Goal: Consume media (video, audio)

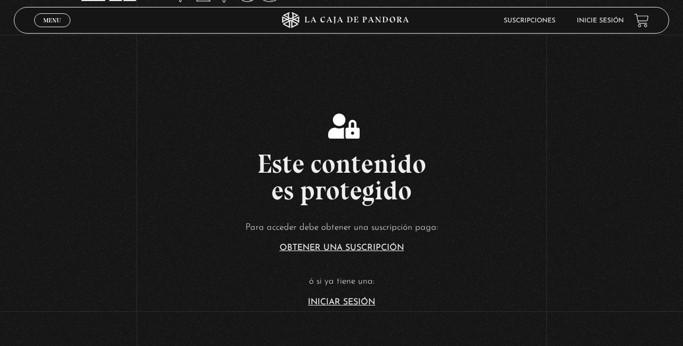
scroll to position [112, 0]
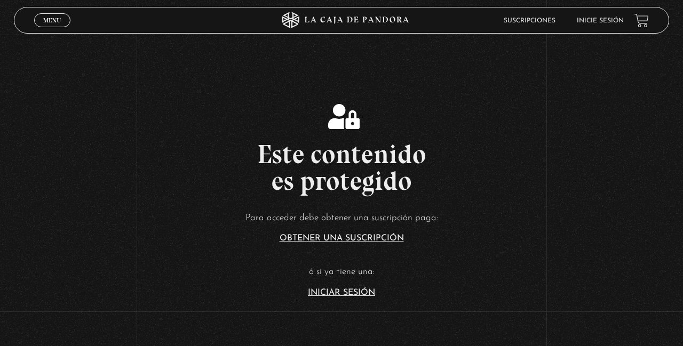
click at [386, 297] on article "Para acceder debe obtener una suscripción paga: Obtener una suscripción ó si ya…" at bounding box center [341, 253] width 683 height 87
click at [361, 297] on link "Iniciar Sesión" at bounding box center [341, 293] width 67 height 9
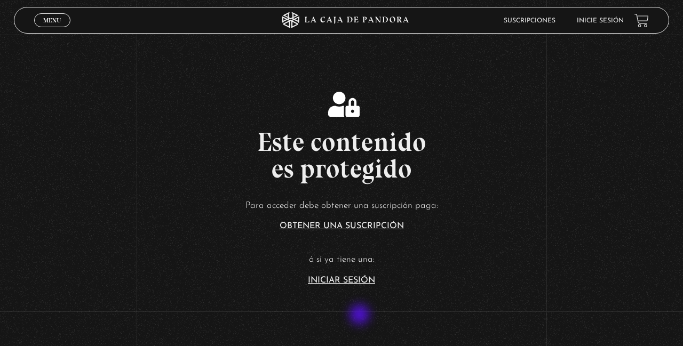
scroll to position [163, 0]
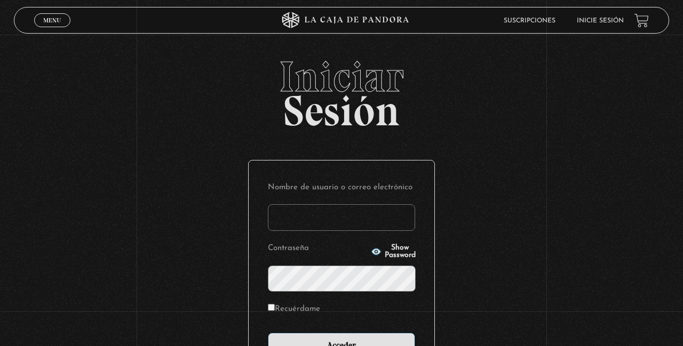
click at [386, 229] on input "Nombre de usuario o correo electrónico" at bounding box center [341, 217] width 147 height 27
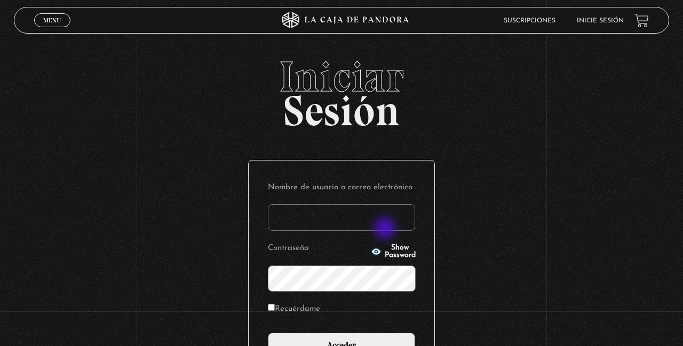
type input "YoliG"
click at [268, 333] on input "Acceder" at bounding box center [341, 346] width 147 height 27
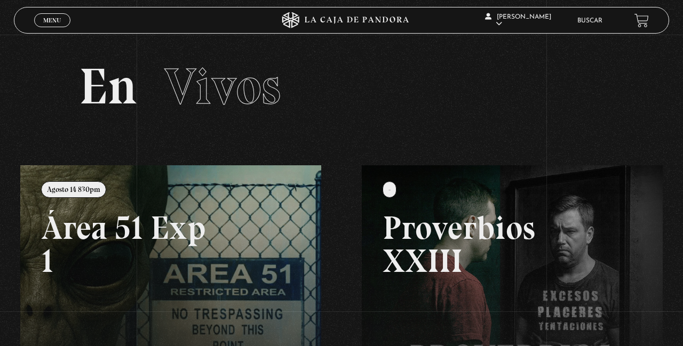
click at [595, 24] on link "Buscar" at bounding box center [589, 21] width 25 height 6
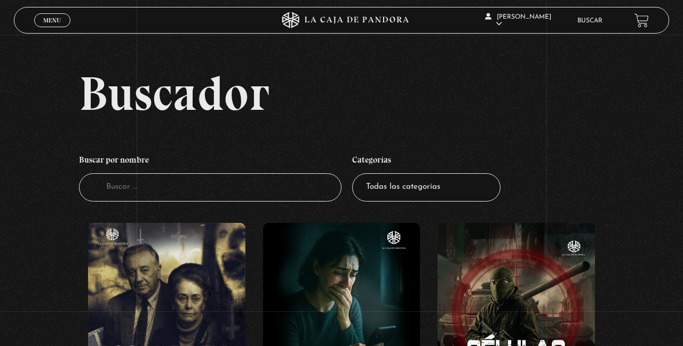
click at [125, 201] on input "Buscador" at bounding box center [210, 187] width 262 height 28
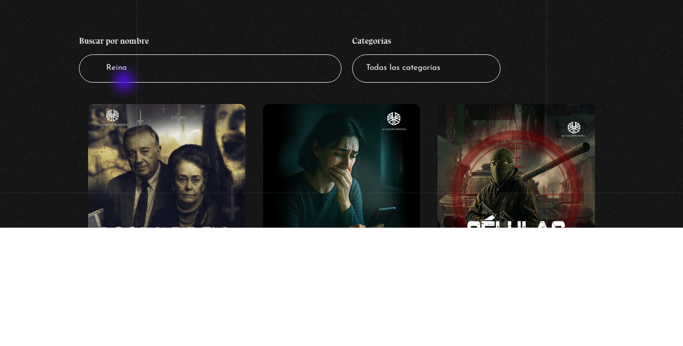
type input "Reina"
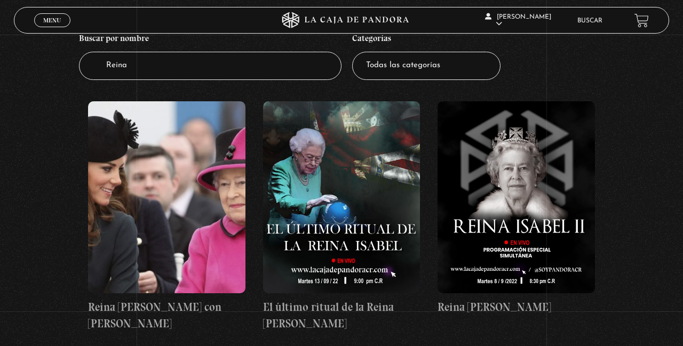
scroll to position [121, 0]
click at [366, 182] on figure at bounding box center [341, 198] width 157 height 192
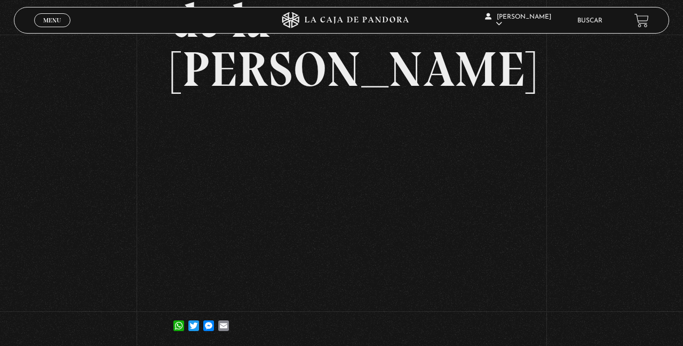
scroll to position [150, 0]
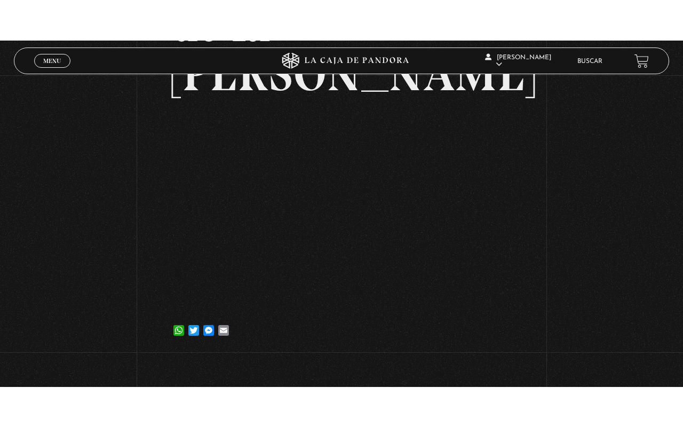
scroll to position [188, 0]
